Goal: Navigation & Orientation: Find specific page/section

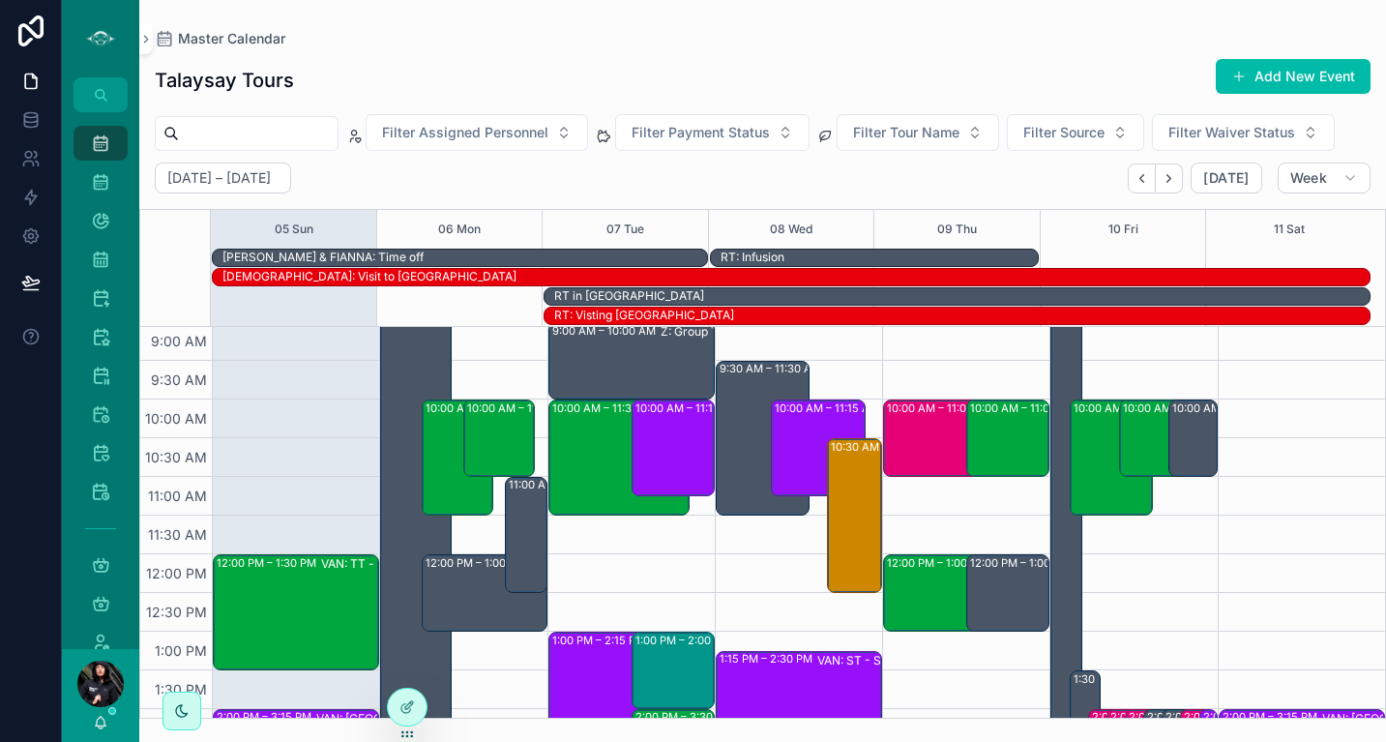
scroll to position [211, 0]
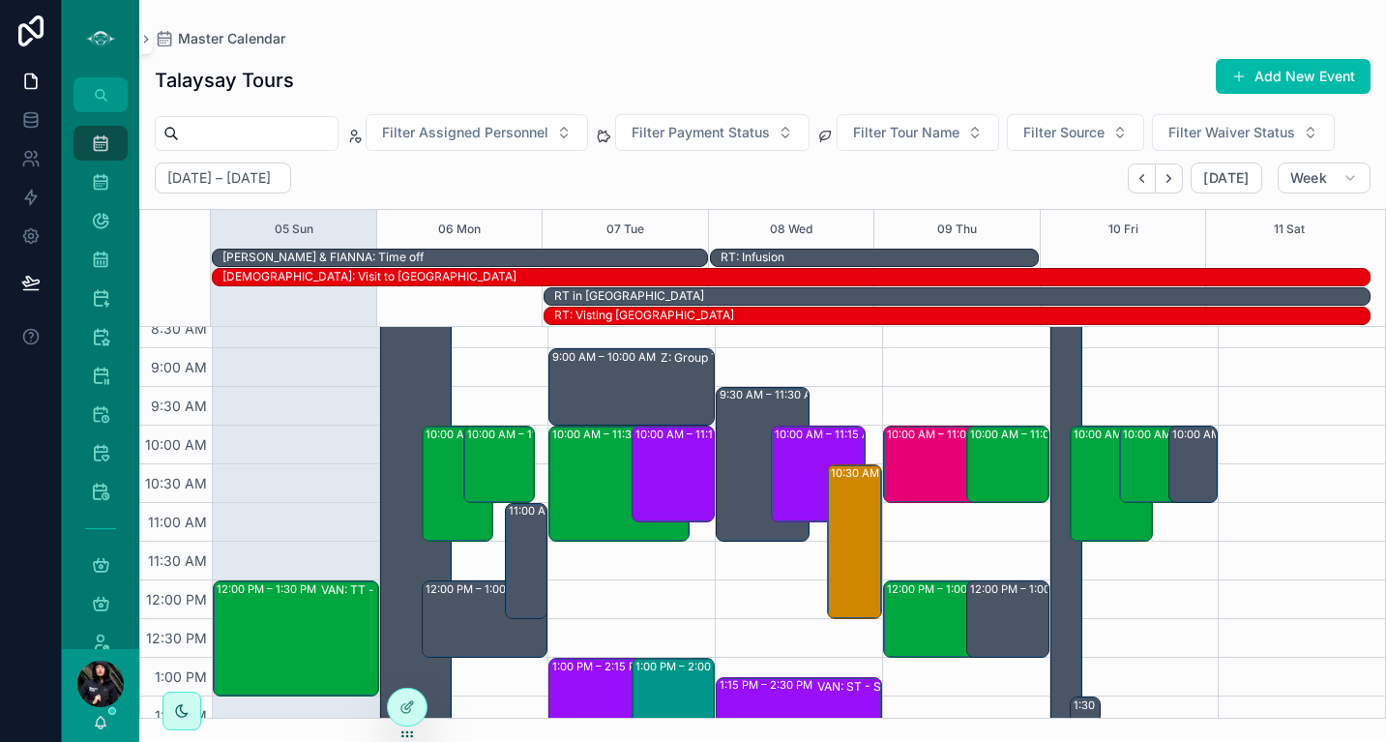
click at [463, 484] on div "10:00 AM – 11:00 AM VAN: TT - [PERSON_NAME] (2) [PERSON_NAME], TW:DEJS-ZWIE" at bounding box center [498, 464] width 71 height 77
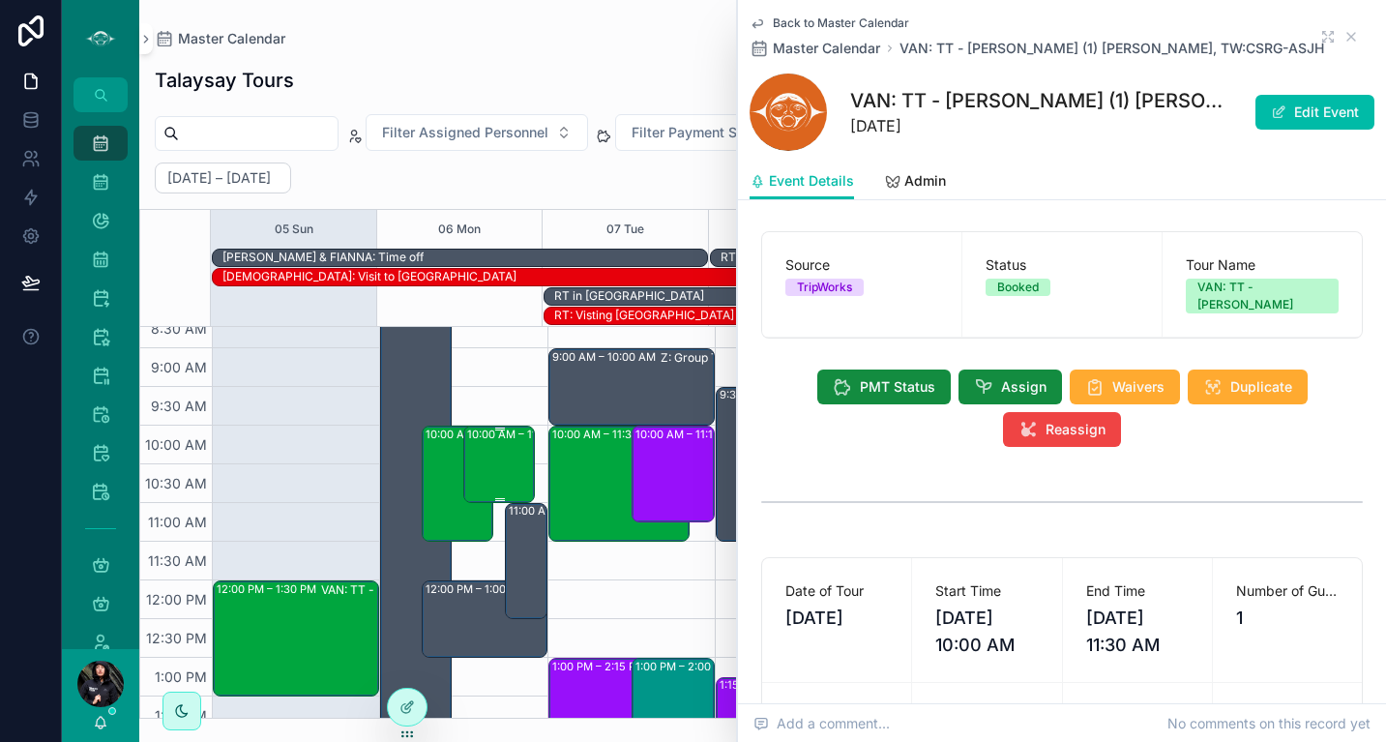
click at [491, 449] on div "10:00 AM – 11:00 AM VAN: TT - [PERSON_NAME] (2) [PERSON_NAME], TW:DEJS-ZWIE" at bounding box center [499, 465] width 65 height 74
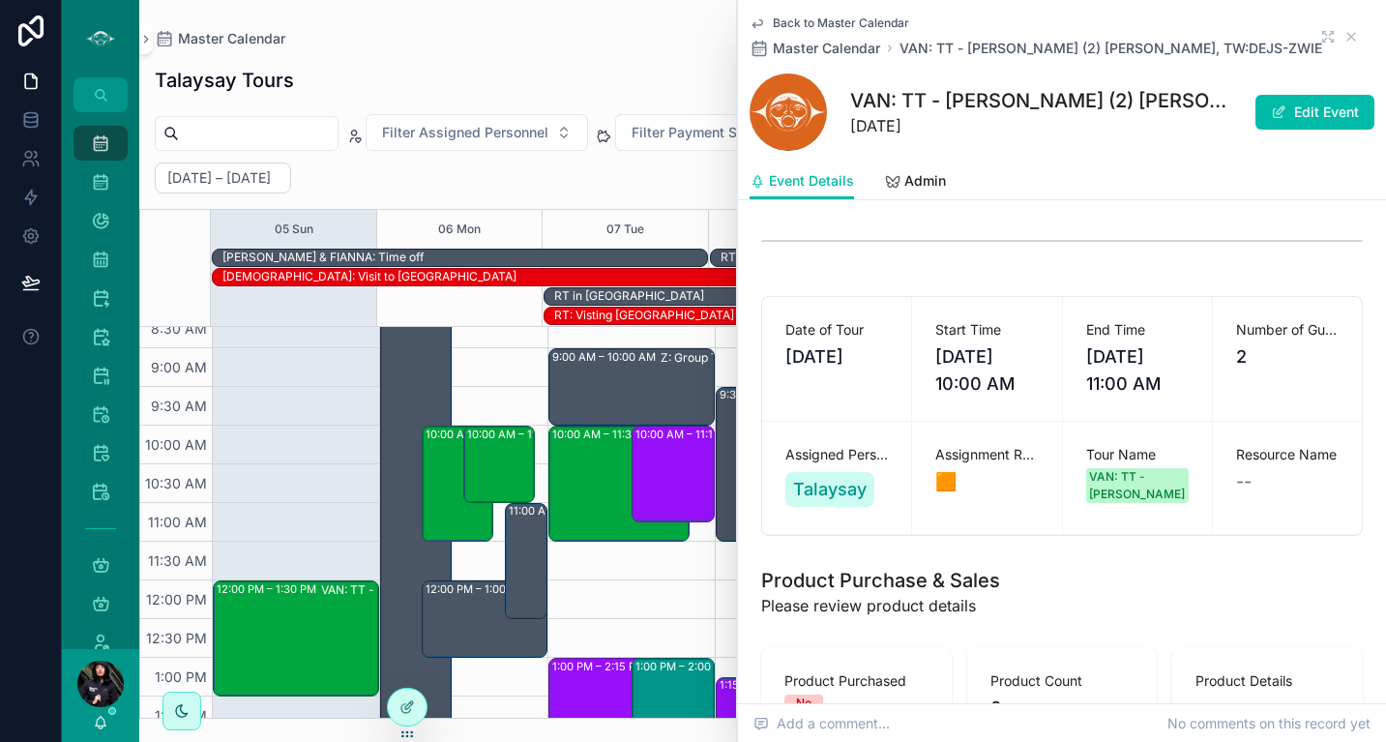
scroll to position [432, 0]
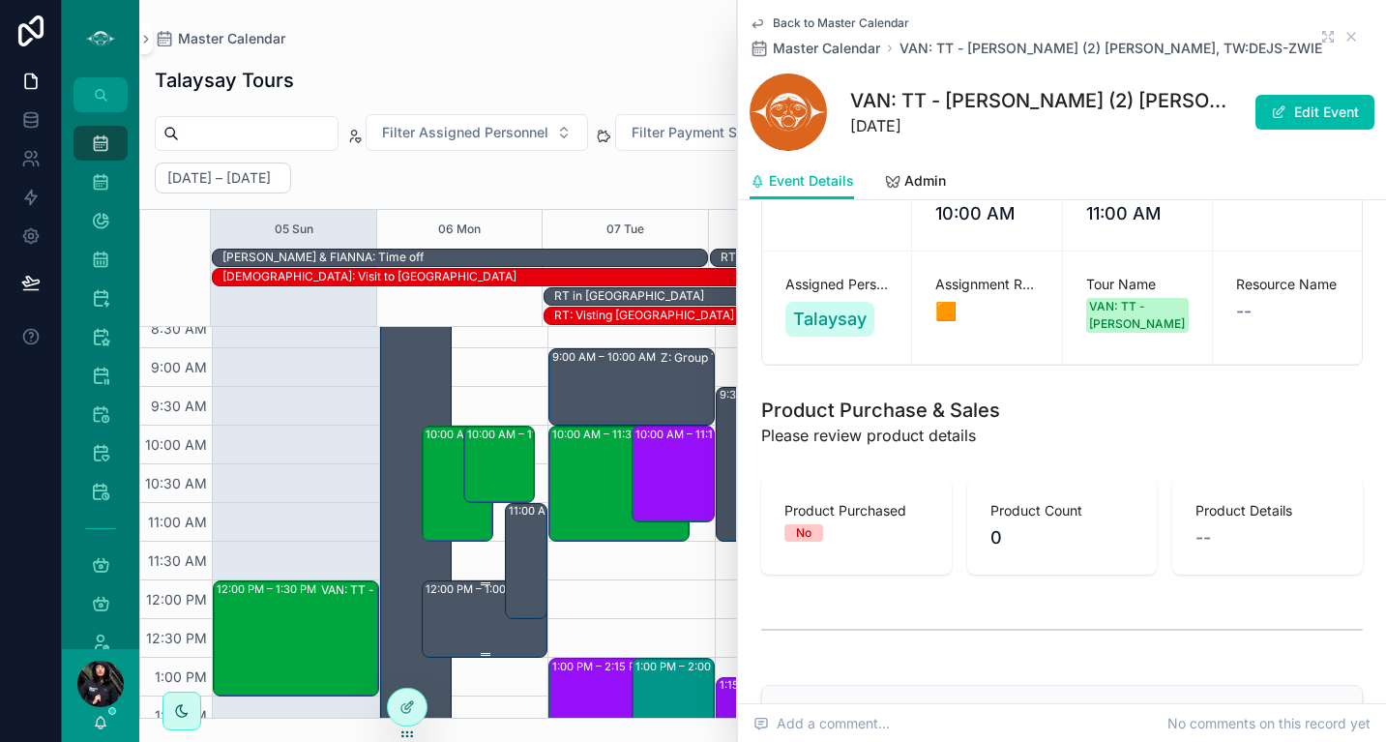
click at [465, 613] on div "12:00 PM – 1:00 PM Z: Group School Tours (1) [PERSON_NAME], TW:HMDW-XQYZ" at bounding box center [485, 619] width 119 height 74
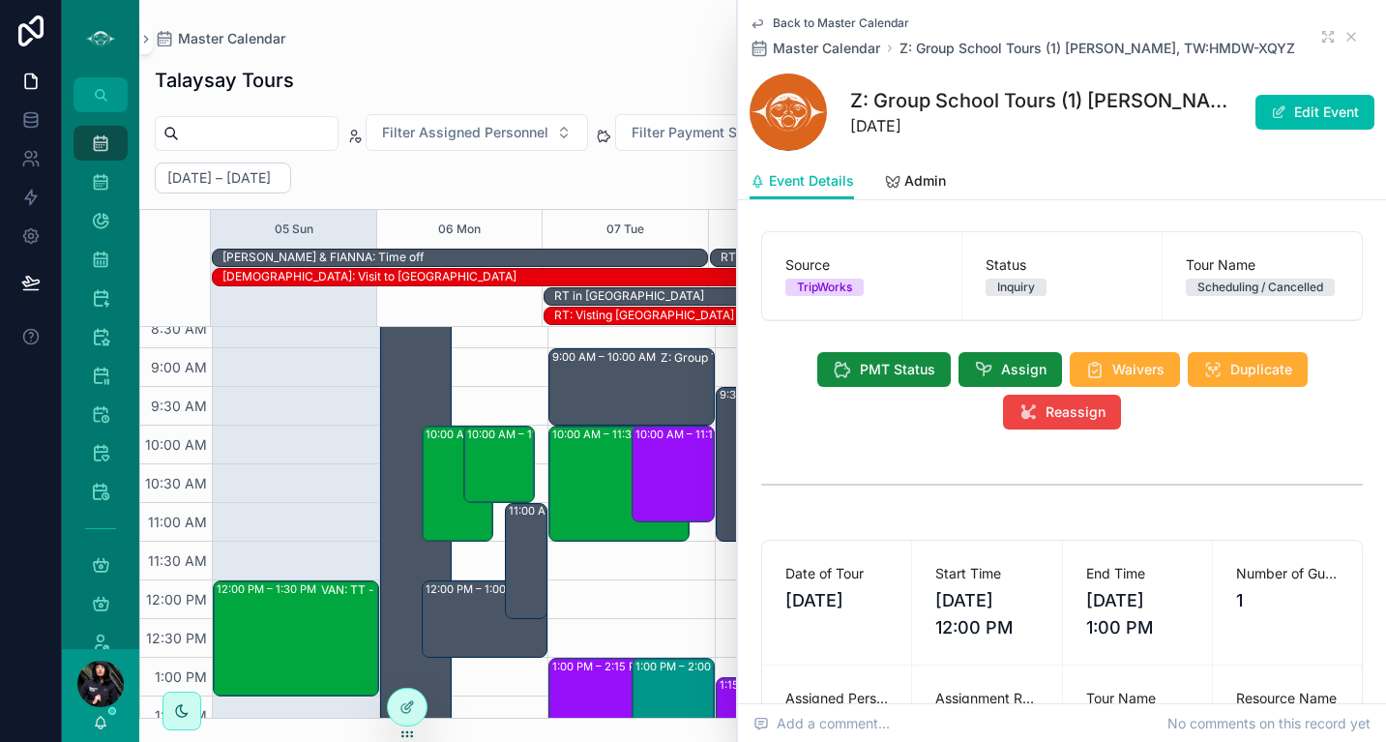
click at [1344, 34] on icon "scrollable content" at bounding box center [1351, 36] width 15 height 15
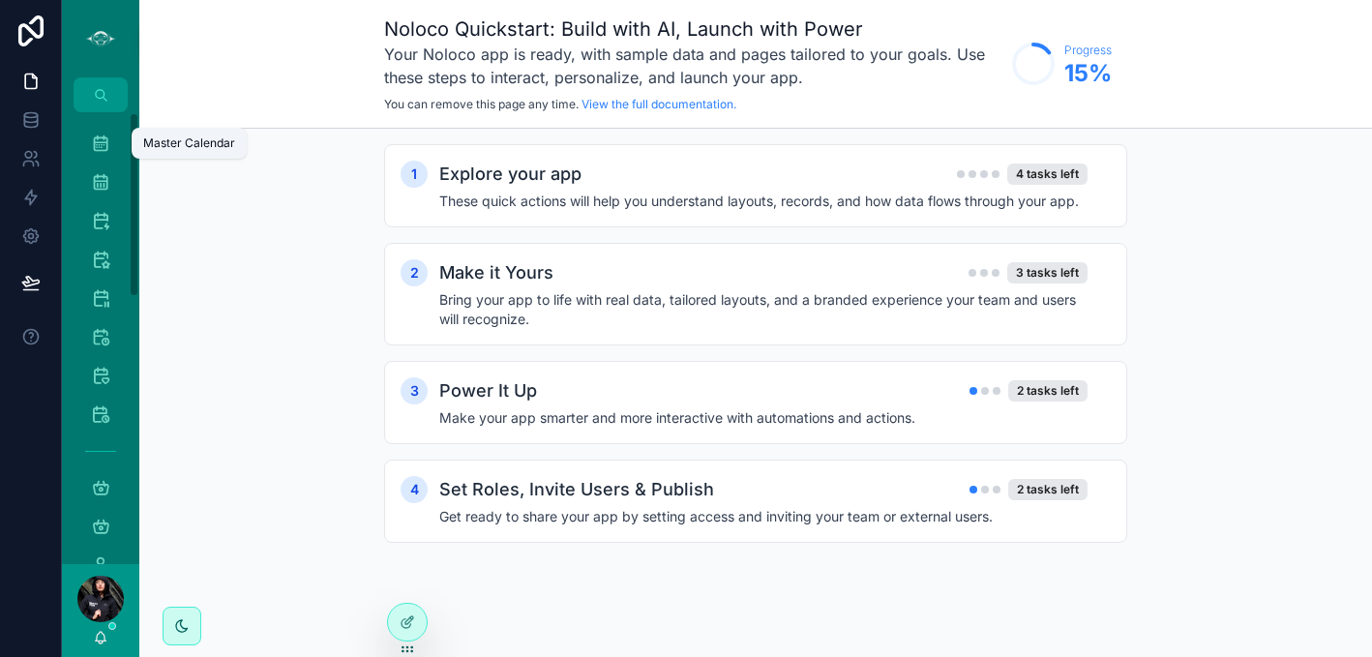
click at [96, 151] on icon "scrollable content" at bounding box center [100, 143] width 19 height 19
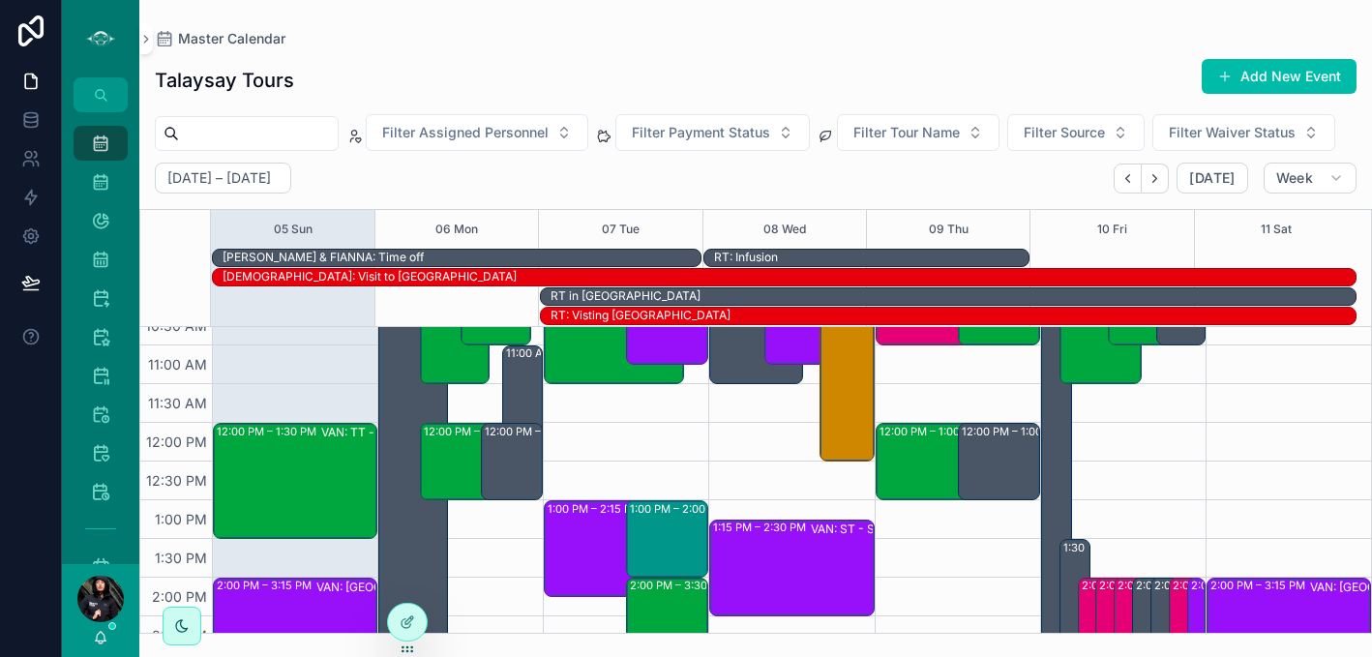
scroll to position [356, 0]
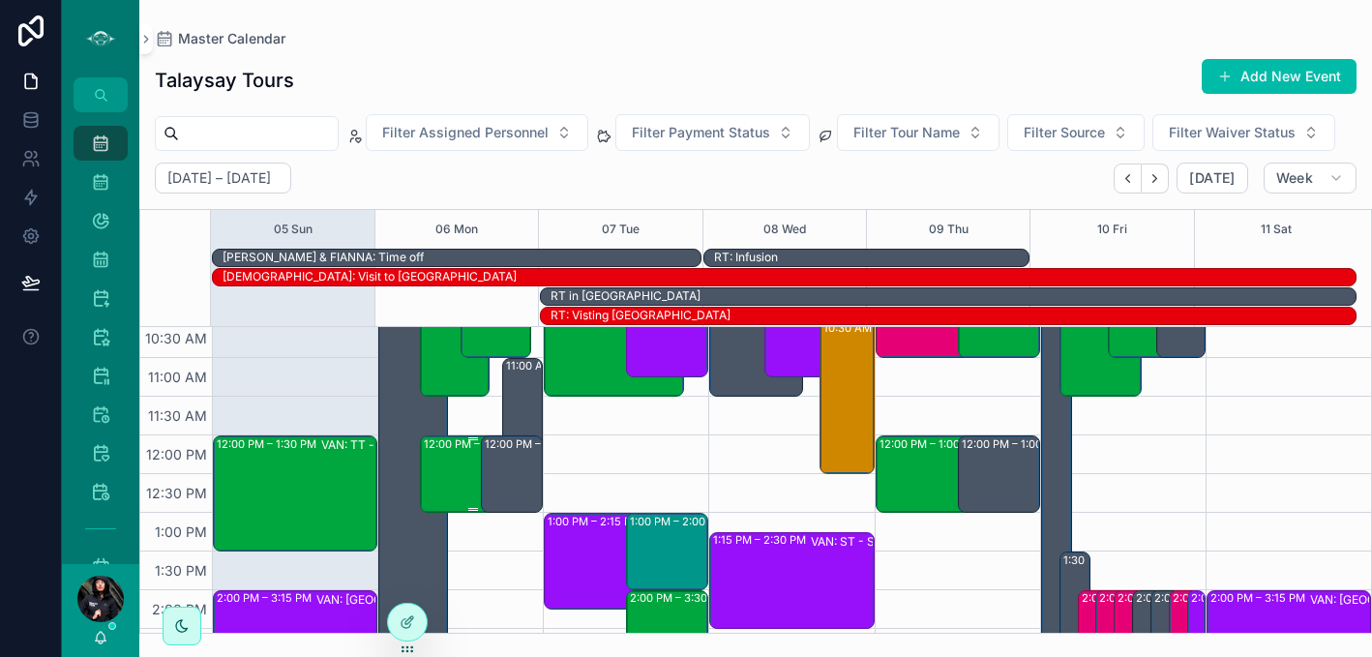
click at [441, 511] on div "12:00 PM – 1:00 PM VAN: TT - Stanley Park (2) David Crowley, TW:NFBA-YCYB" at bounding box center [473, 474] width 99 height 74
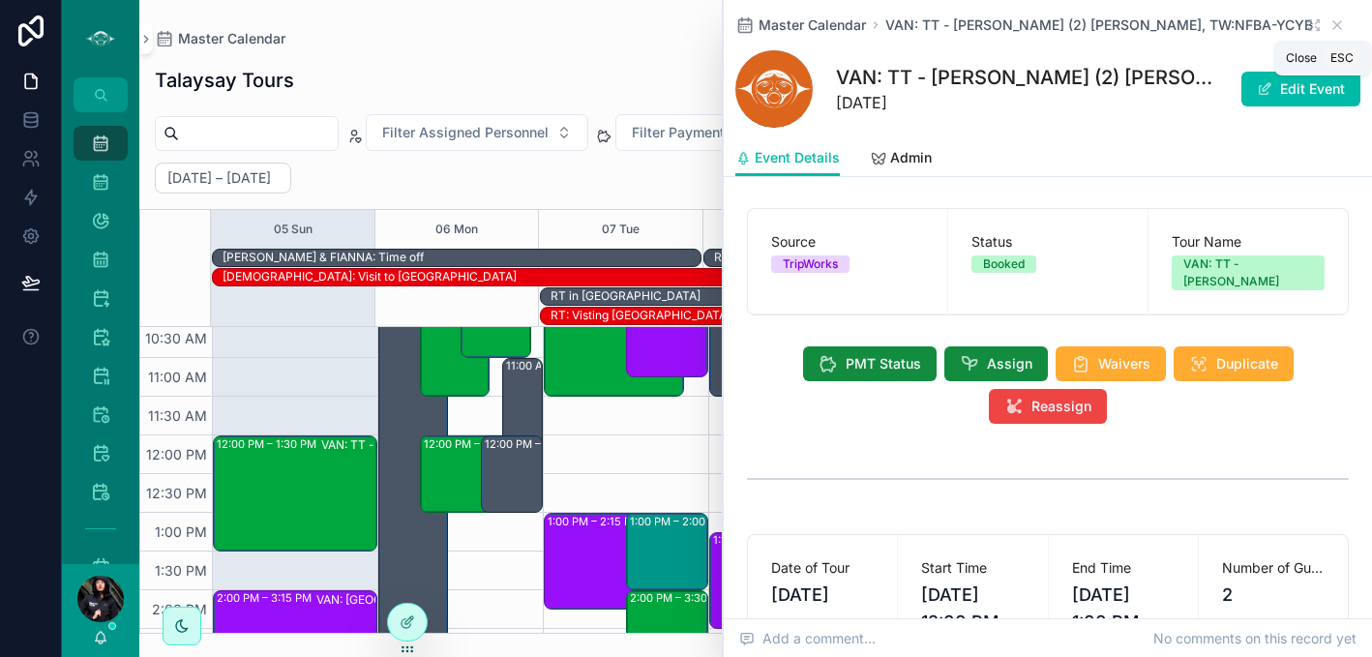
click at [1329, 21] on icon "scrollable content" at bounding box center [1336, 24] width 15 height 15
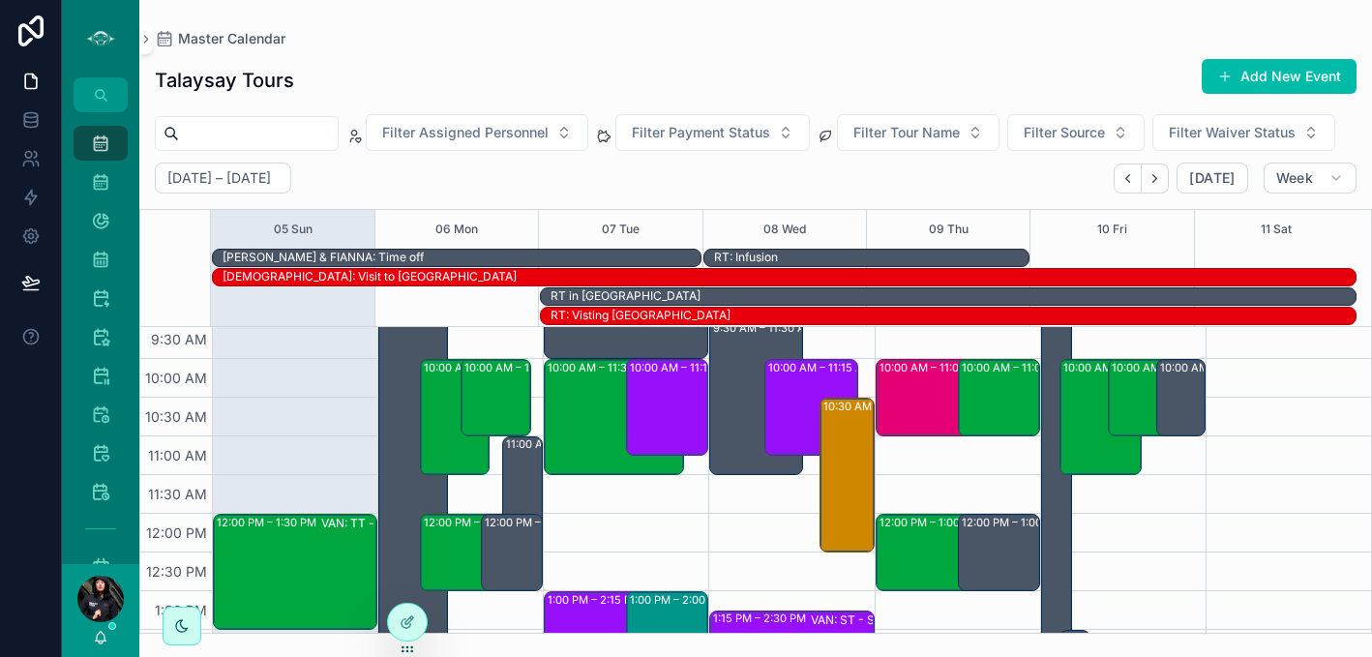
scroll to position [269, 0]
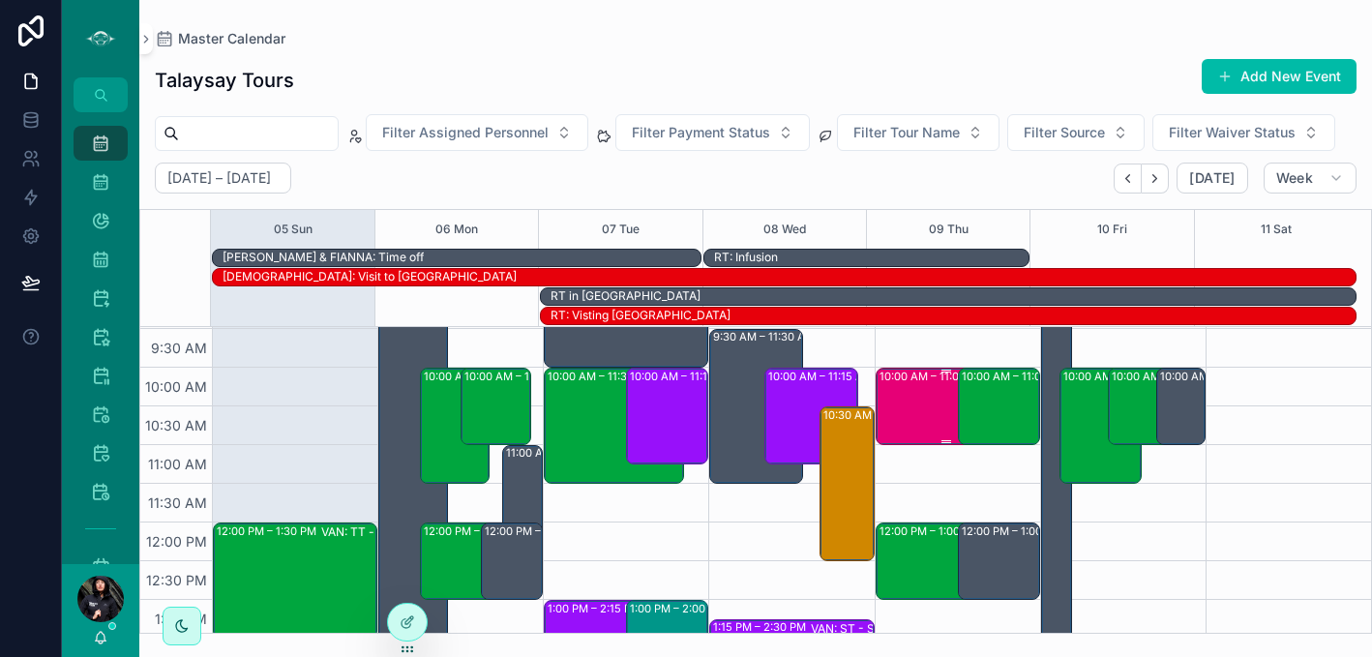
click at [909, 443] on div "10:00 AM – 11:00 AM VAN: TO - Stanley Park (24) Heidi Dufour, TW:PBFU-WFTZ" at bounding box center [946, 407] width 134 height 74
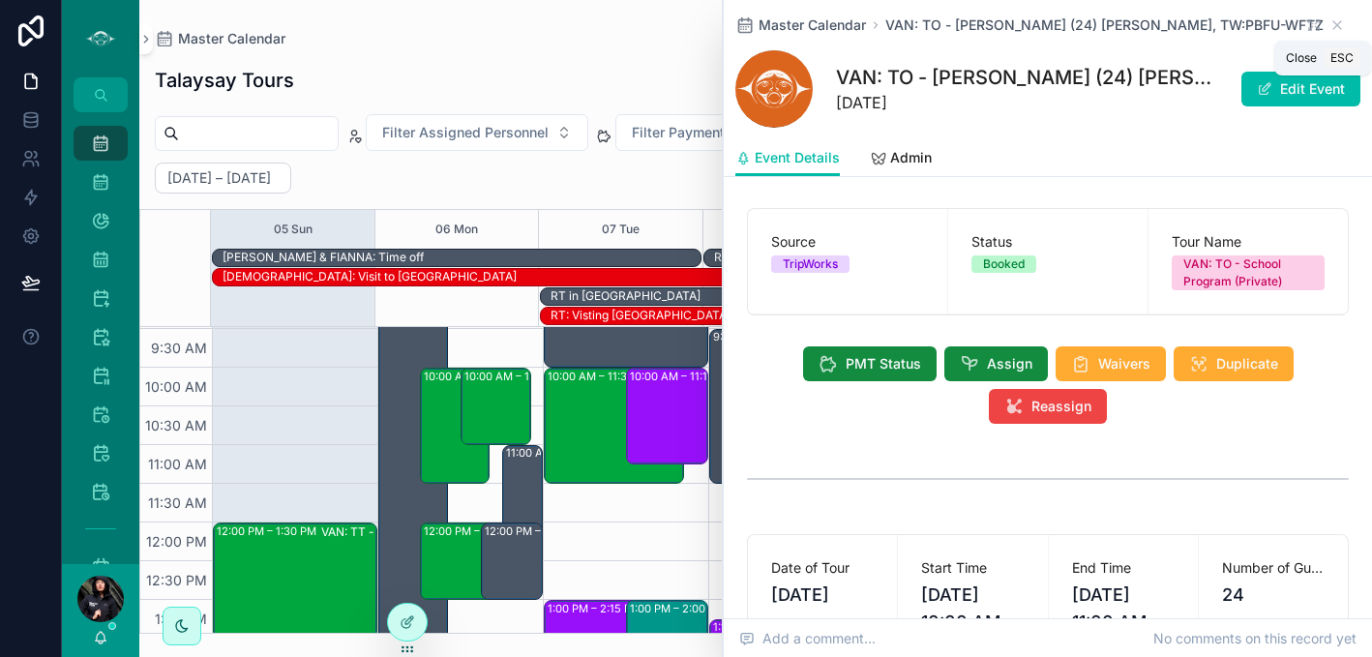
click at [1333, 23] on icon "scrollable content" at bounding box center [1337, 25] width 8 height 8
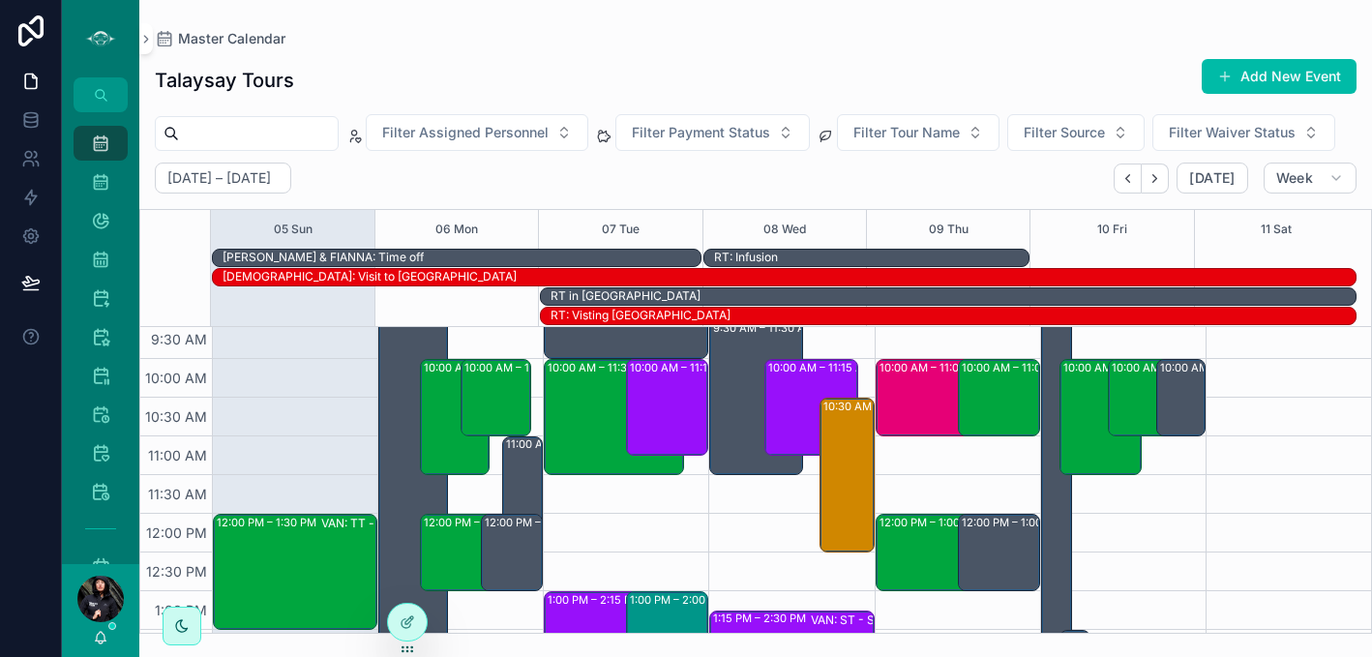
scroll to position [283, 0]
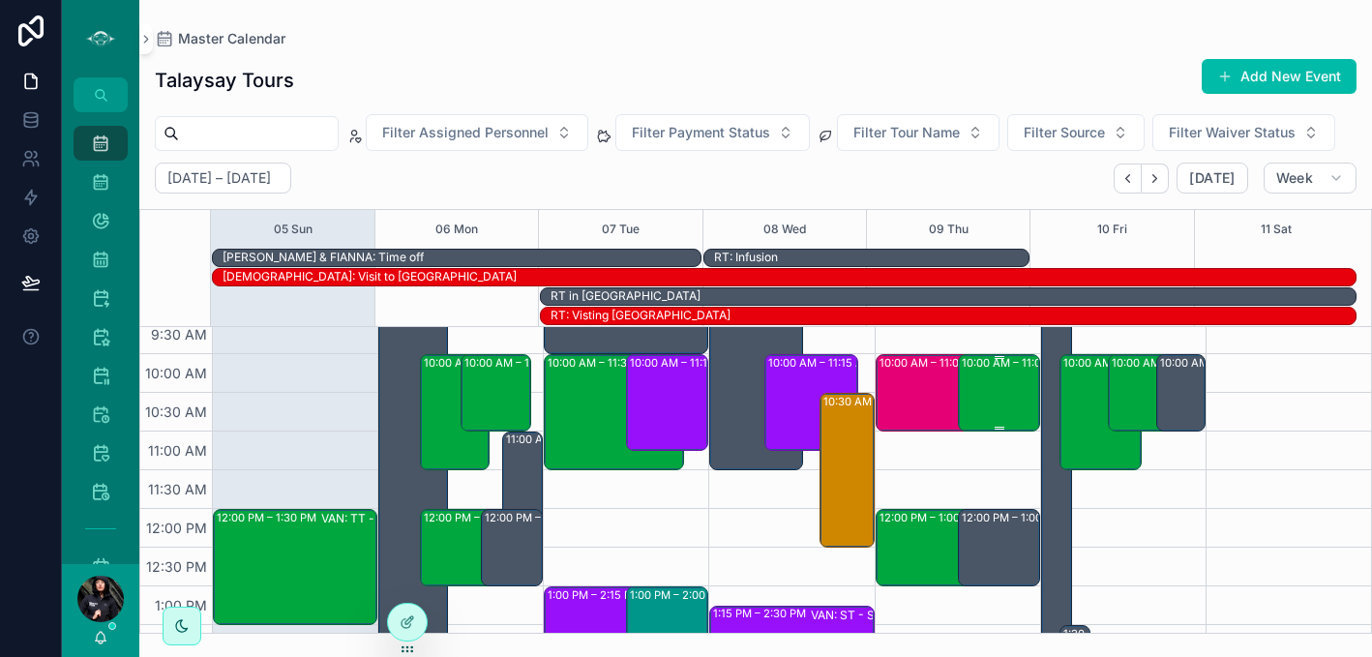
click at [990, 430] on div "10:00 AM – 11:00 AM SSC: TT - Early Bird Sunshine Coast (2) Annemarie Hemmersba…" at bounding box center [1000, 393] width 76 height 74
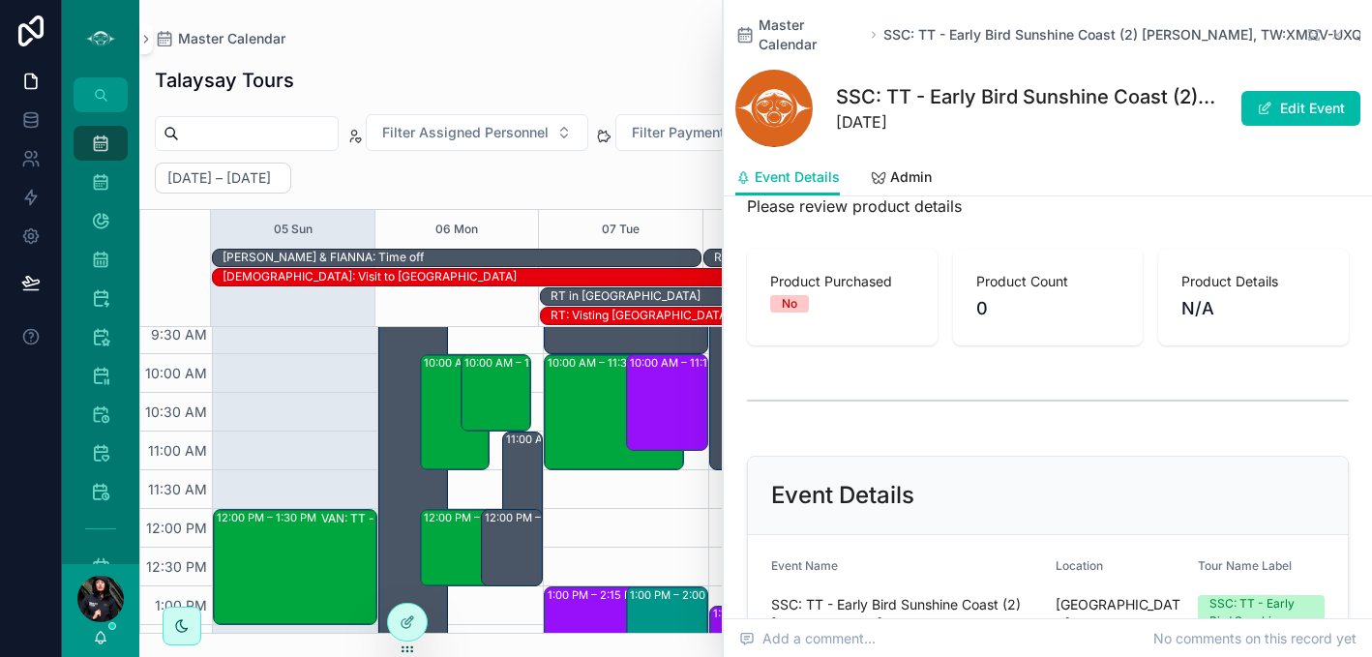
scroll to position [307, 0]
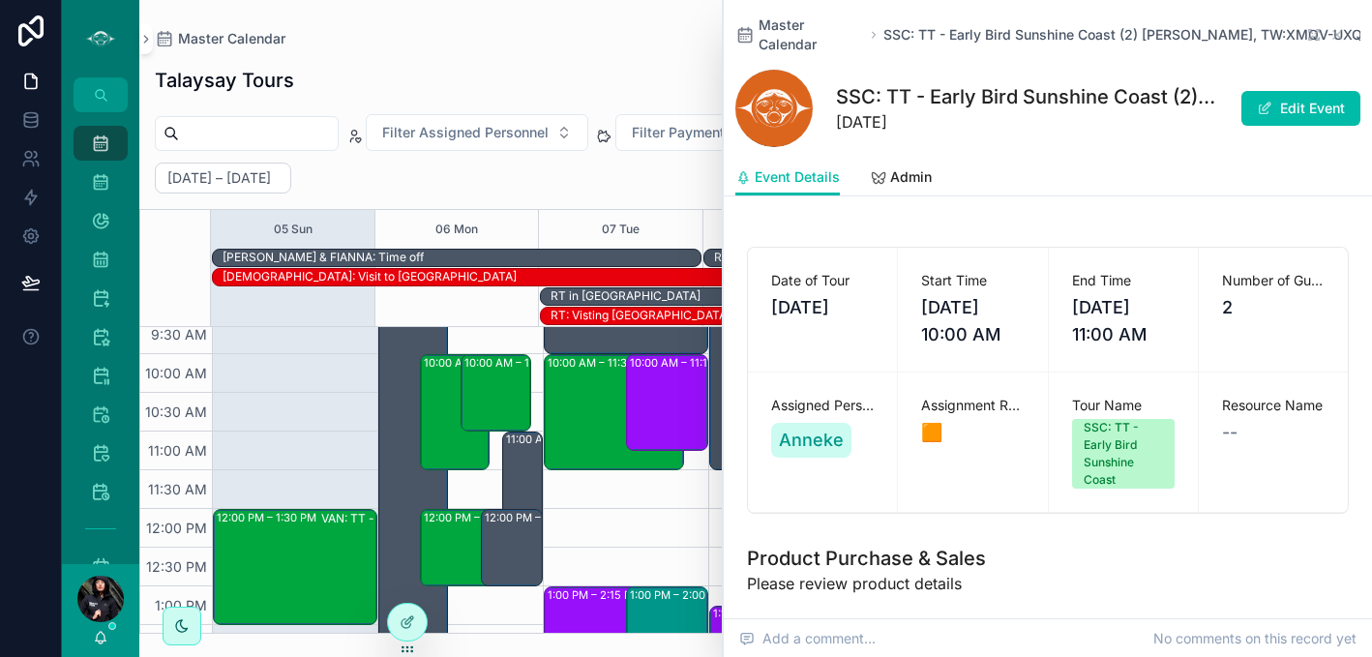
click at [1336, 30] on span "SSC: TT - Early Bird Sunshine Coast (2) [PERSON_NAME], TW:XMQV-UXQE" at bounding box center [1126, 34] width 487 height 19
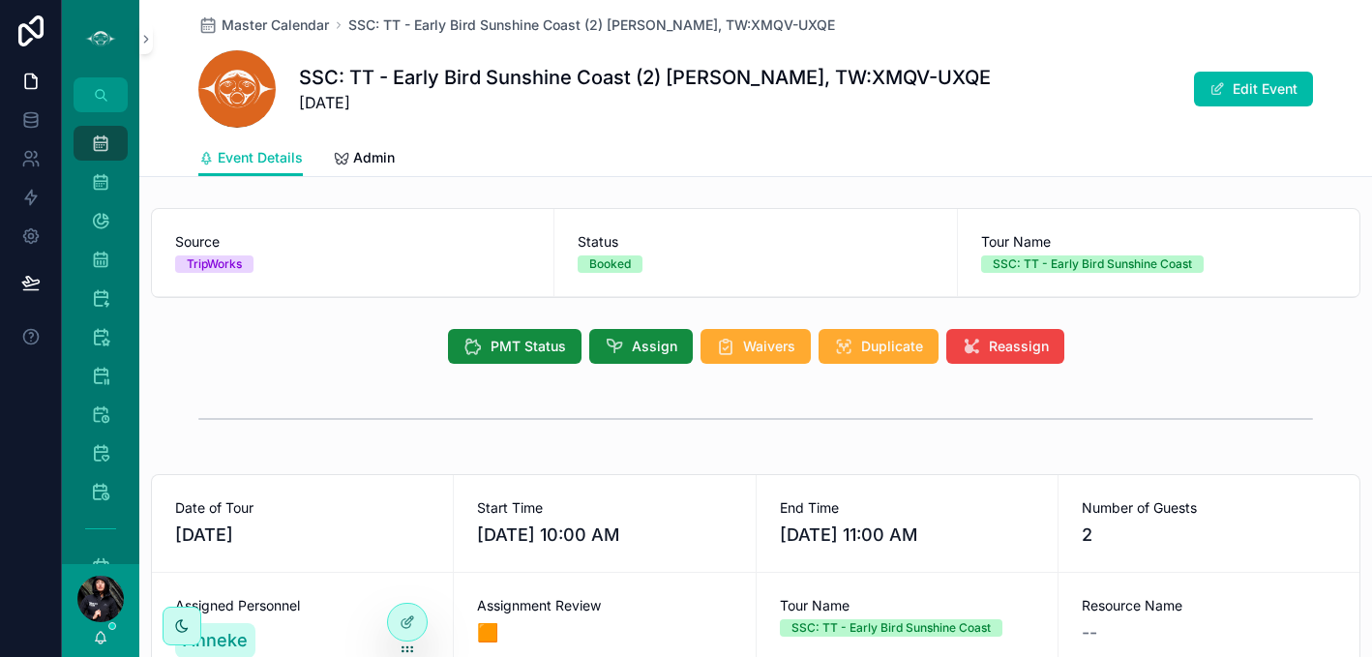
click at [273, 19] on span "Master Calendar" at bounding box center [275, 24] width 107 height 19
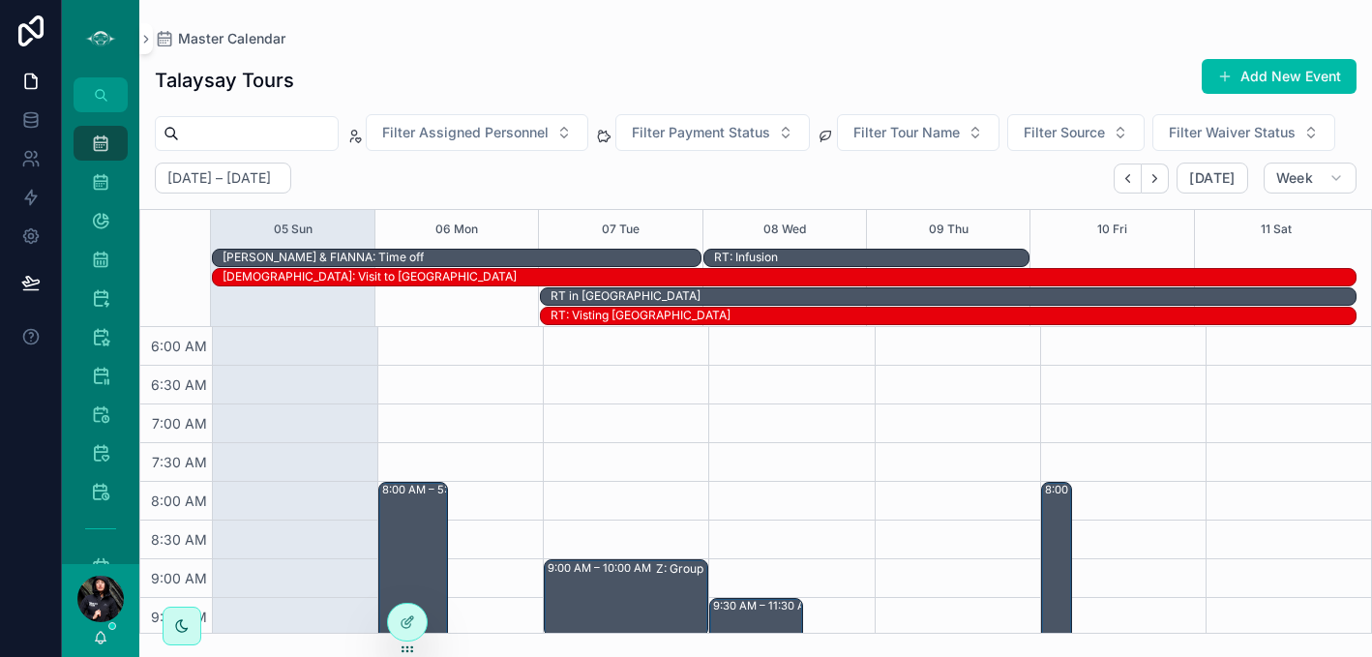
scroll to position [464, 0]
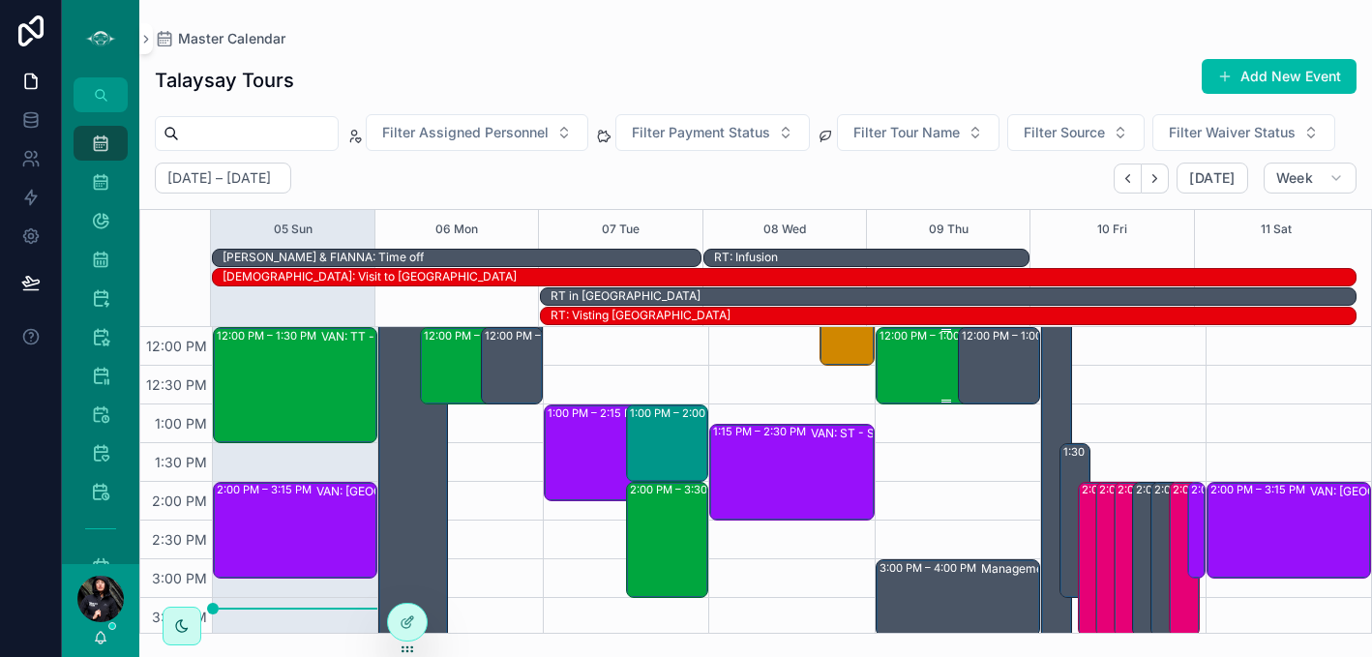
click at [909, 402] on div "12:00 PM – 1:00 PM VAN: TT - Stanley Park (2) Kimberly Huynh, TW:EGMC-PGPA" at bounding box center [946, 366] width 134 height 74
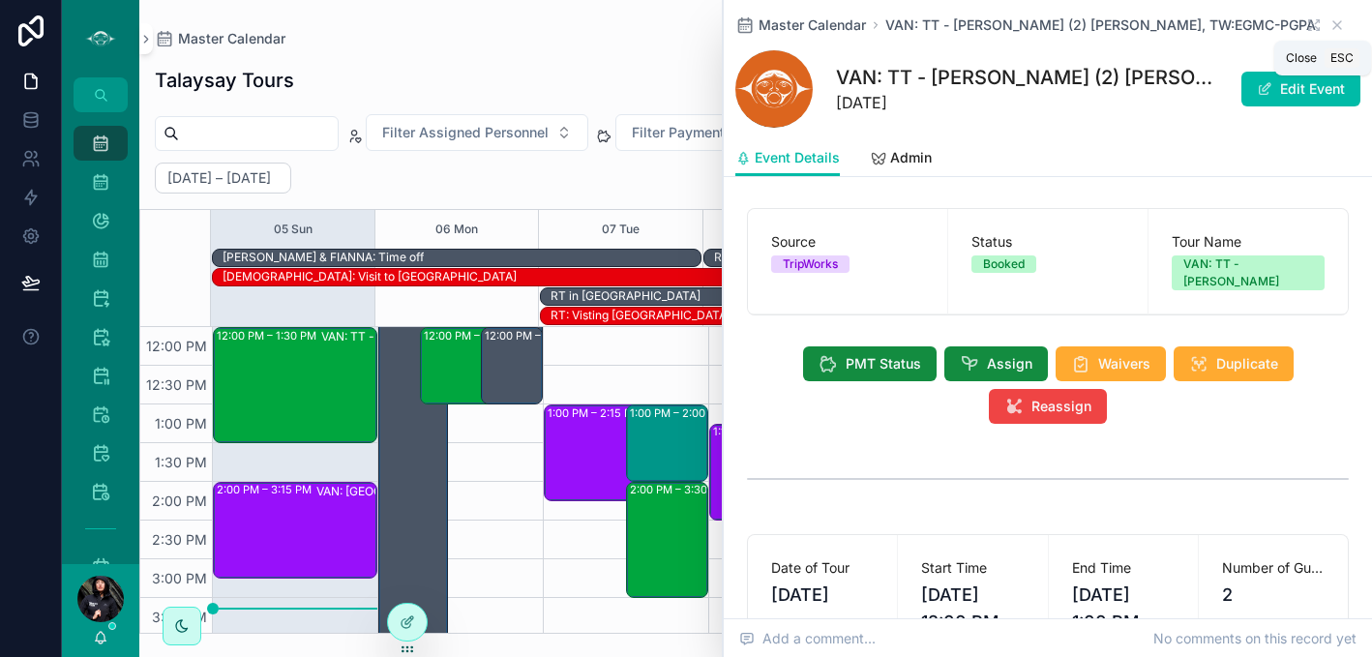
click at [1329, 27] on icon "scrollable content" at bounding box center [1336, 24] width 15 height 15
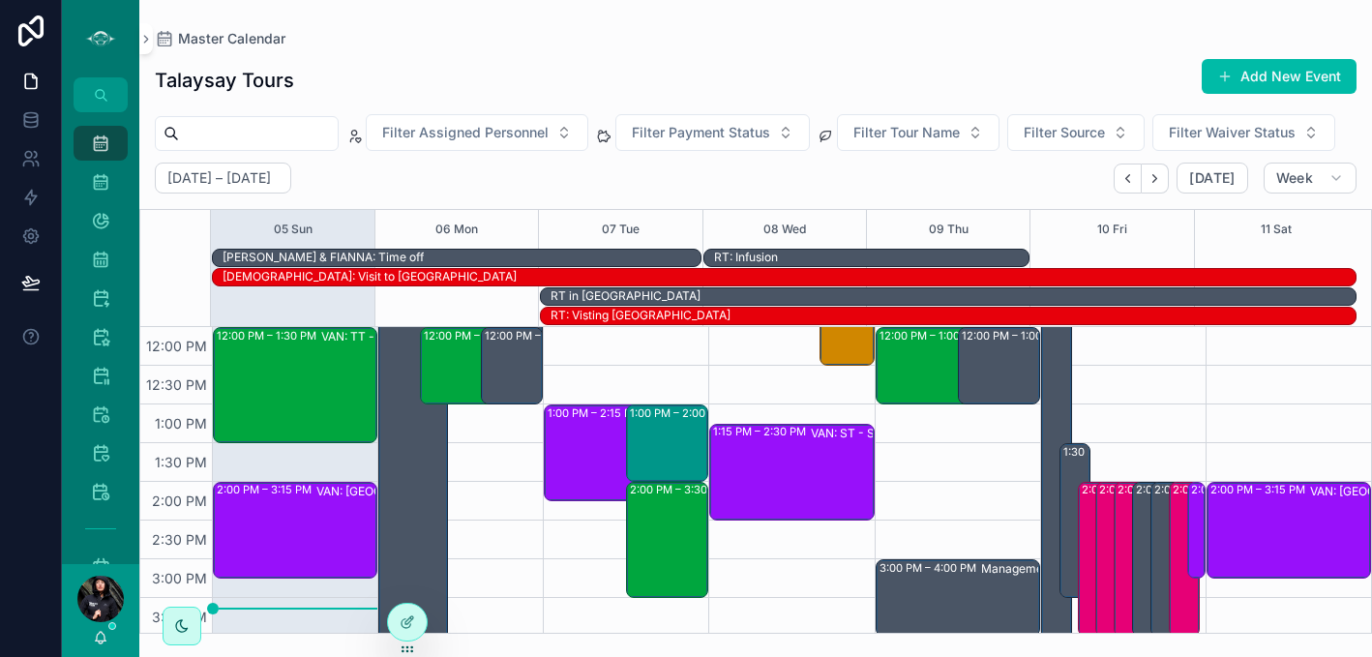
click at [1274, 151] on div "Filter Assigned Personnel Filter Payment Status Filter Tour Name Filter Source …" at bounding box center [755, 132] width 1233 height 37
